Goal: Information Seeking & Learning: Learn about a topic

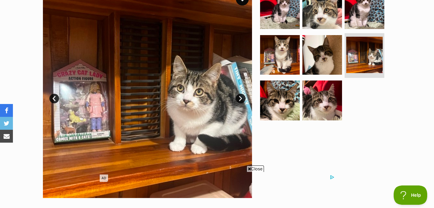
click at [241, 99] on link "Next" at bounding box center [241, 99] width 10 height 10
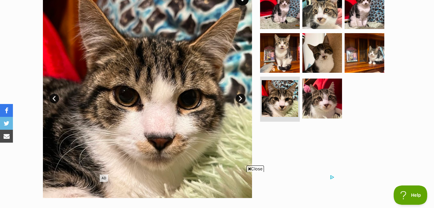
click at [241, 99] on link "Next" at bounding box center [241, 99] width 10 height 10
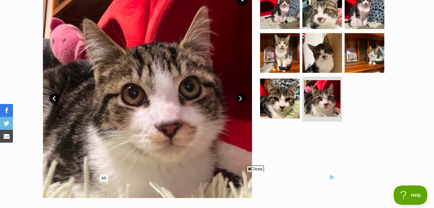
click at [241, 99] on link "Next" at bounding box center [241, 99] width 10 height 10
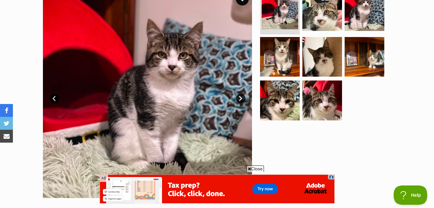
click at [241, 99] on link "Next" at bounding box center [241, 99] width 10 height 10
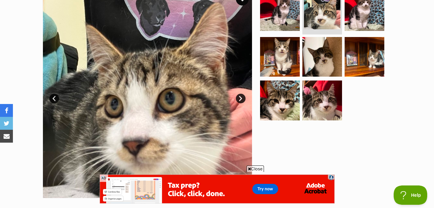
click at [241, 99] on link "Next" at bounding box center [241, 99] width 10 height 10
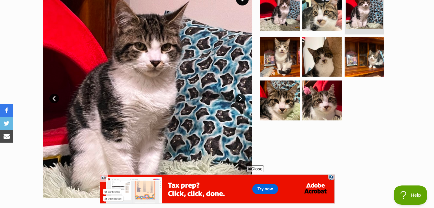
click at [241, 99] on link "Next" at bounding box center [241, 99] width 10 height 10
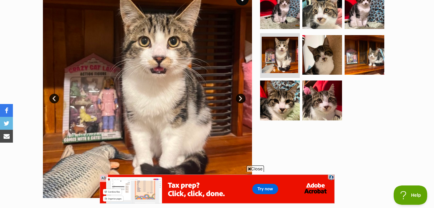
click at [241, 99] on link "Next" at bounding box center [241, 99] width 10 height 10
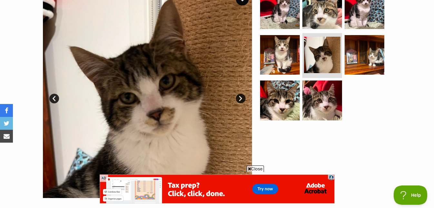
click at [241, 99] on link "Next" at bounding box center [241, 99] width 10 height 10
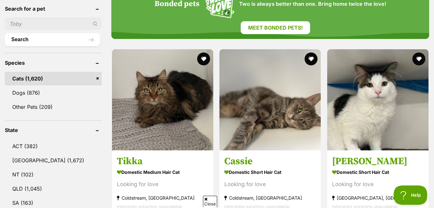
scroll to position [214, 0]
